Goal: Complete application form

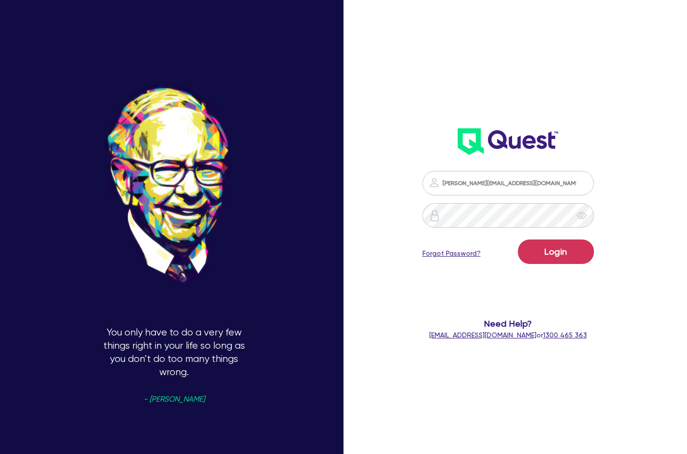
click at [564, 254] on button "Login" at bounding box center [556, 251] width 76 height 24
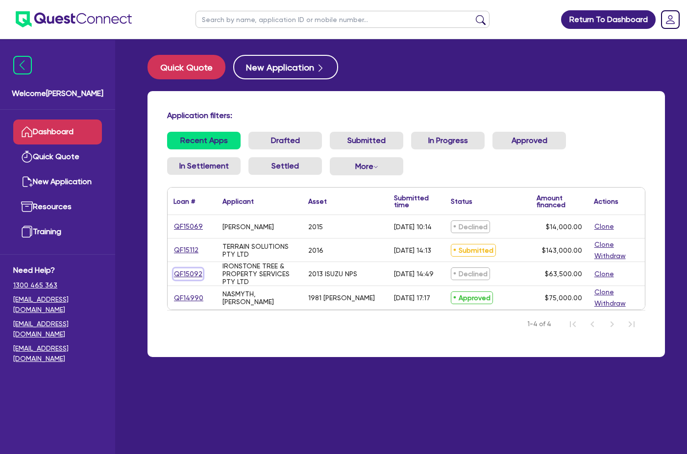
click at [188, 272] on link "QF15092" at bounding box center [187, 273] width 29 height 11
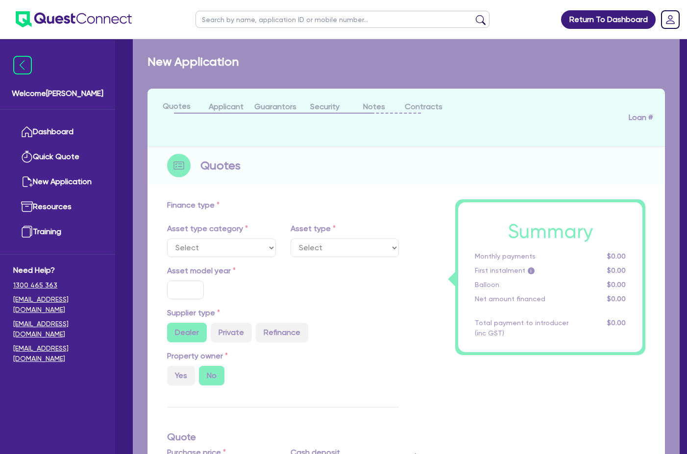
select select "CARS_AND_LIGHT_TRUCKS"
type input "2013"
radio input "false"
radio input "true"
type input "71,000"
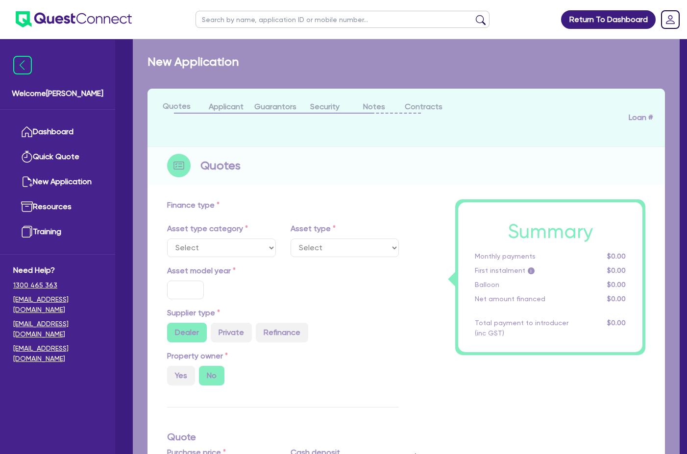
type input "7,500"
type input "9.5"
type input "6,032.5"
type input "17.95"
select select "LIGHT_TRUCKS"
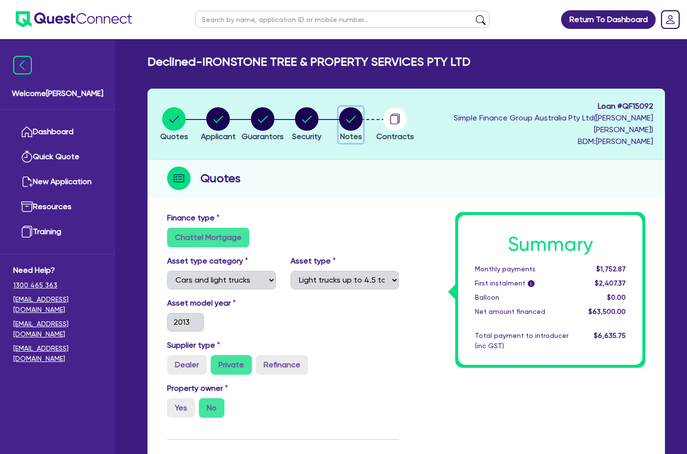
click at [362, 116] on circle "button" at bounding box center [351, 119] width 24 height 24
select select "Quest Finance - Own Book"
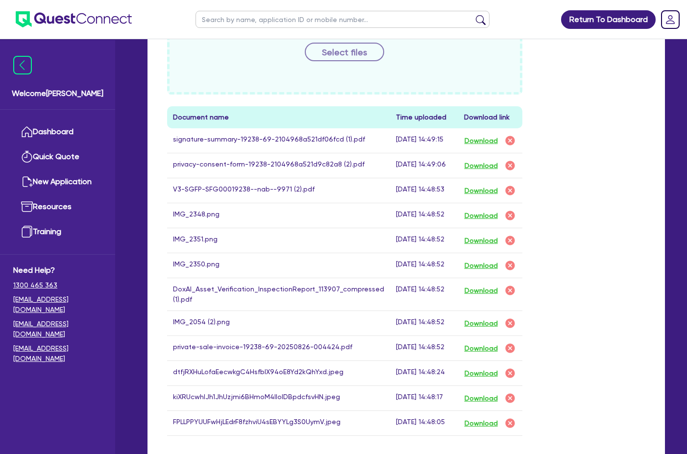
scroll to position [539, 0]
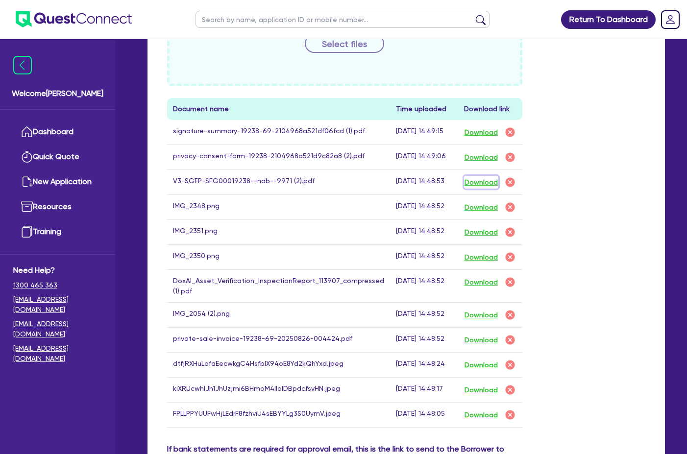
click at [465, 176] on button "Download" at bounding box center [481, 182] width 34 height 13
